Goal: Task Accomplishment & Management: Manage account settings

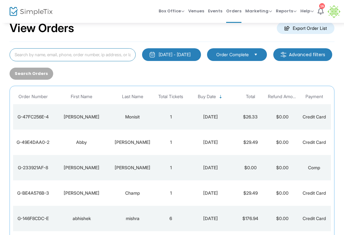
click at [90, 60] on input at bounding box center [73, 54] width 126 height 13
type input "[PERSON_NAME]"
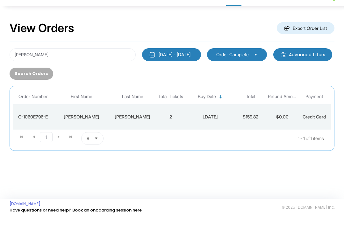
click at [190, 68] on div "[DATE] - [DATE]" at bounding box center [174, 71] width 32 height 6
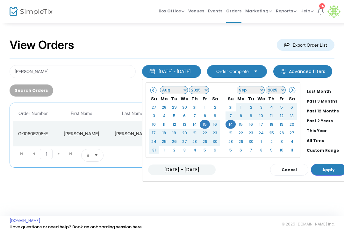
scroll to position [48, 0]
click at [322, 141] on li "All Time" at bounding box center [326, 141] width 45 height 10
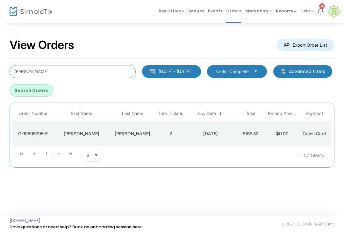
click at [121, 67] on input "[PERSON_NAME]" at bounding box center [73, 71] width 126 height 13
click at [53, 89] on button "Search Orders" at bounding box center [32, 91] width 44 height 12
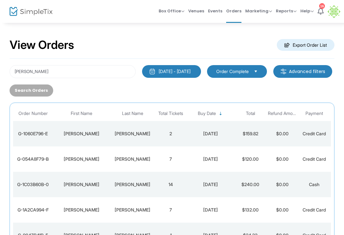
click at [215, 184] on div "[DATE]" at bounding box center [210, 185] width 45 height 6
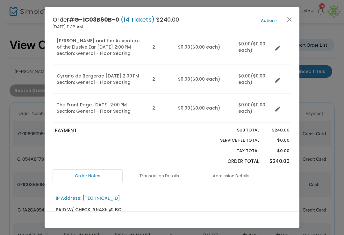
scroll to position [198, 0]
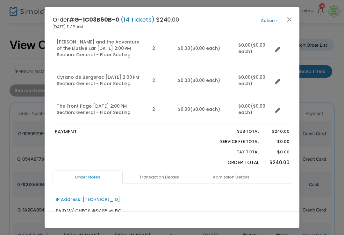
click at [291, 19] on button "Close" at bounding box center [289, 19] width 8 height 8
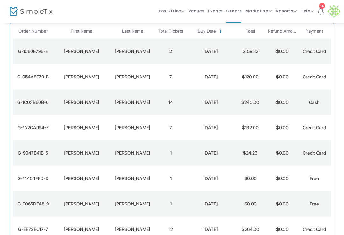
scroll to position [90, 0]
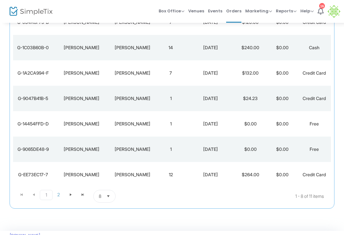
click at [205, 166] on td "[DATE]" at bounding box center [210, 175] width 48 height 25
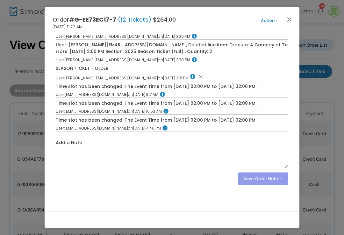
scroll to position [862, 0]
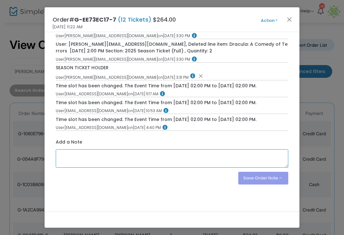
click at [144, 164] on textarea at bounding box center [172, 159] width 233 height 18
type textarea "FLOOR SEATING"
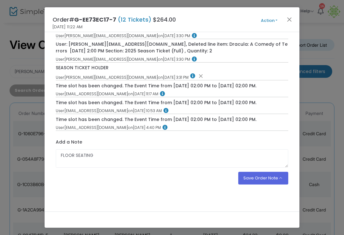
click at [279, 184] on button "Save Order Note" at bounding box center [263, 178] width 50 height 13
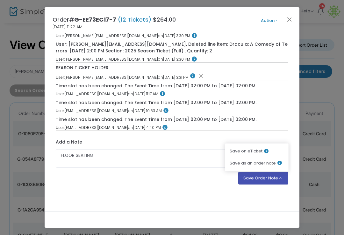
click at [273, 167] on li "Save as an order note" at bounding box center [257, 163] width 64 height 12
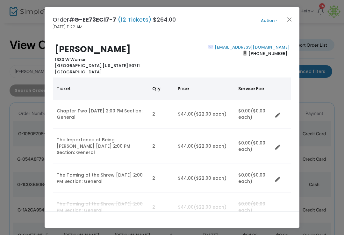
scroll to position [0, 0]
click at [264, 22] on button "Action" at bounding box center [269, 20] width 38 height 7
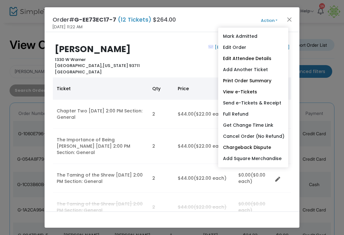
click at [260, 70] on link "Add Another Ticket" at bounding box center [253, 69] width 70 height 11
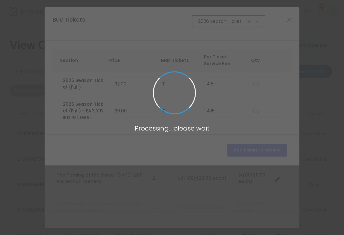
scroll to position [0, 28]
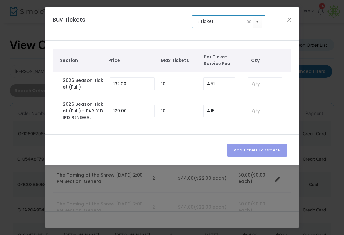
click at [244, 21] on input "2026 Season Ticket for 2nd Space" at bounding box center [221, 21] width 47 height 7
click at [249, 22] on span at bounding box center [248, 21] width 5 height 5
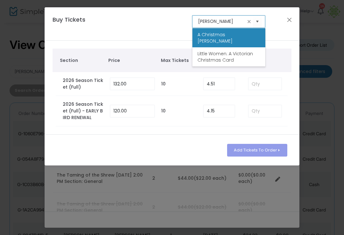
click at [234, 36] on span "A Christmas [PERSON_NAME]" at bounding box center [228, 37] width 63 height 13
type input "A Christmas [PERSON_NAME]"
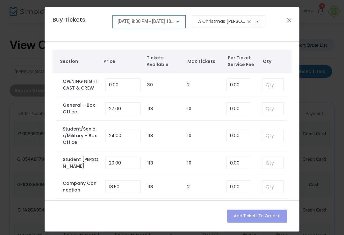
click at [177, 20] on div at bounding box center [178, 21] width 6 height 5
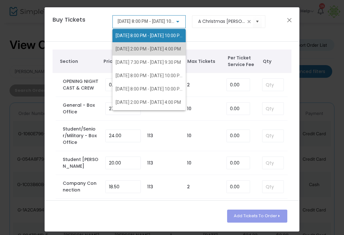
click at [158, 50] on span "[DATE] 2:00 PM - [DATE] 4:00 PM" at bounding box center [147, 48] width 65 height 5
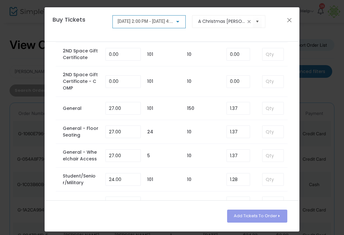
scroll to position [132, 0]
click at [271, 133] on input at bounding box center [272, 132] width 21 height 12
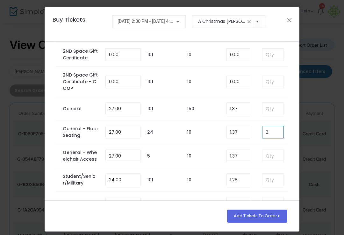
type input "2"
click at [242, 129] on input "1.37" at bounding box center [237, 132] width 23 height 12
click at [260, 217] on button "Add Tickets To Order" at bounding box center [257, 216] width 60 height 13
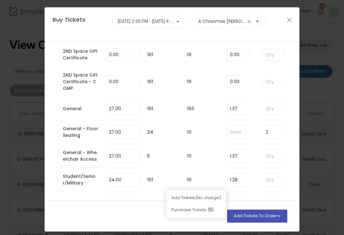
click at [212, 195] on li "Add Ticket s (No charge)" at bounding box center [195, 198] width 59 height 12
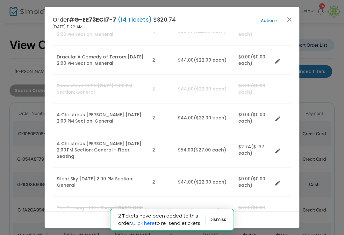
scroll to position [206, 0]
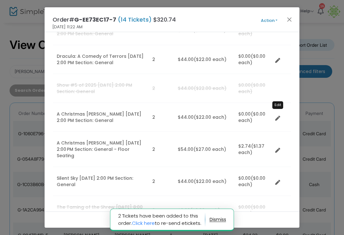
click at [277, 116] on icon "Data table" at bounding box center [277, 118] width 5 height 5
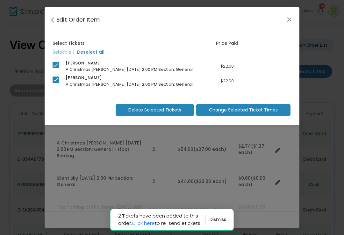
click at [168, 104] on m-button "Delete Selected Tickets" at bounding box center [154, 110] width 78 height 12
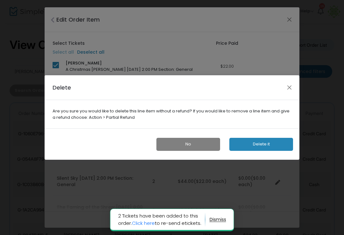
click at [261, 144] on button "Delete it" at bounding box center [261, 144] width 64 height 13
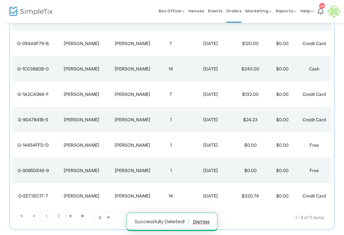
scroll to position [143, 0]
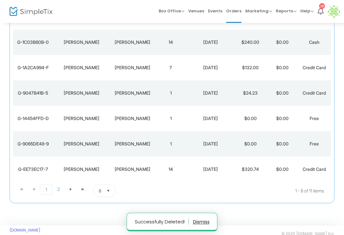
click at [210, 173] on div "[DATE]" at bounding box center [210, 169] width 45 height 6
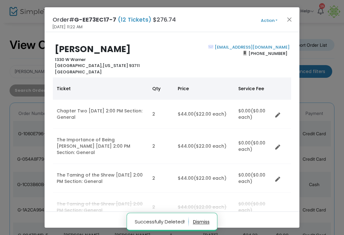
scroll to position [0, 0]
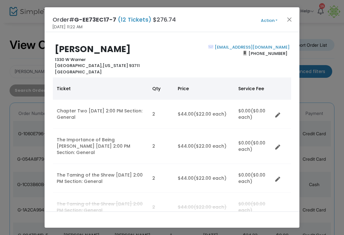
click at [269, 18] on button "Action" at bounding box center [269, 20] width 38 height 7
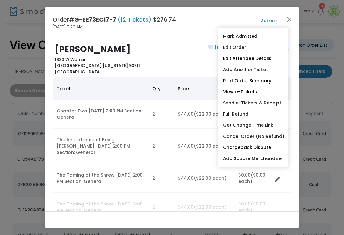
click at [268, 101] on link "Send e-Tickets & Receipt" at bounding box center [253, 103] width 70 height 11
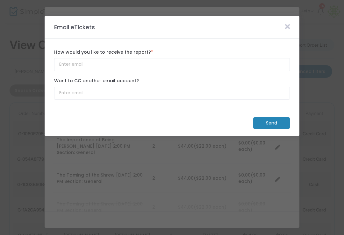
type input "[EMAIL_ADDRESS][DOMAIN_NAME]"
click at [275, 122] on m-button "Send" at bounding box center [271, 123] width 37 height 12
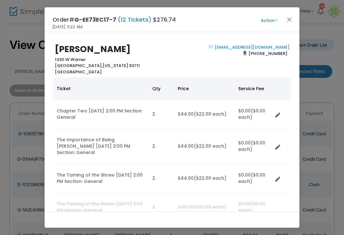
scroll to position [-2, 0]
click at [292, 17] on button "Close" at bounding box center [289, 19] width 8 height 8
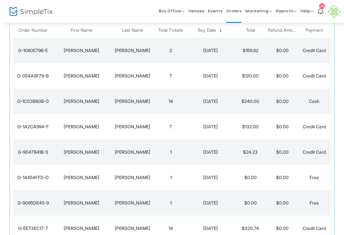
scroll to position [90, 0]
